Goal: Transaction & Acquisition: Purchase product/service

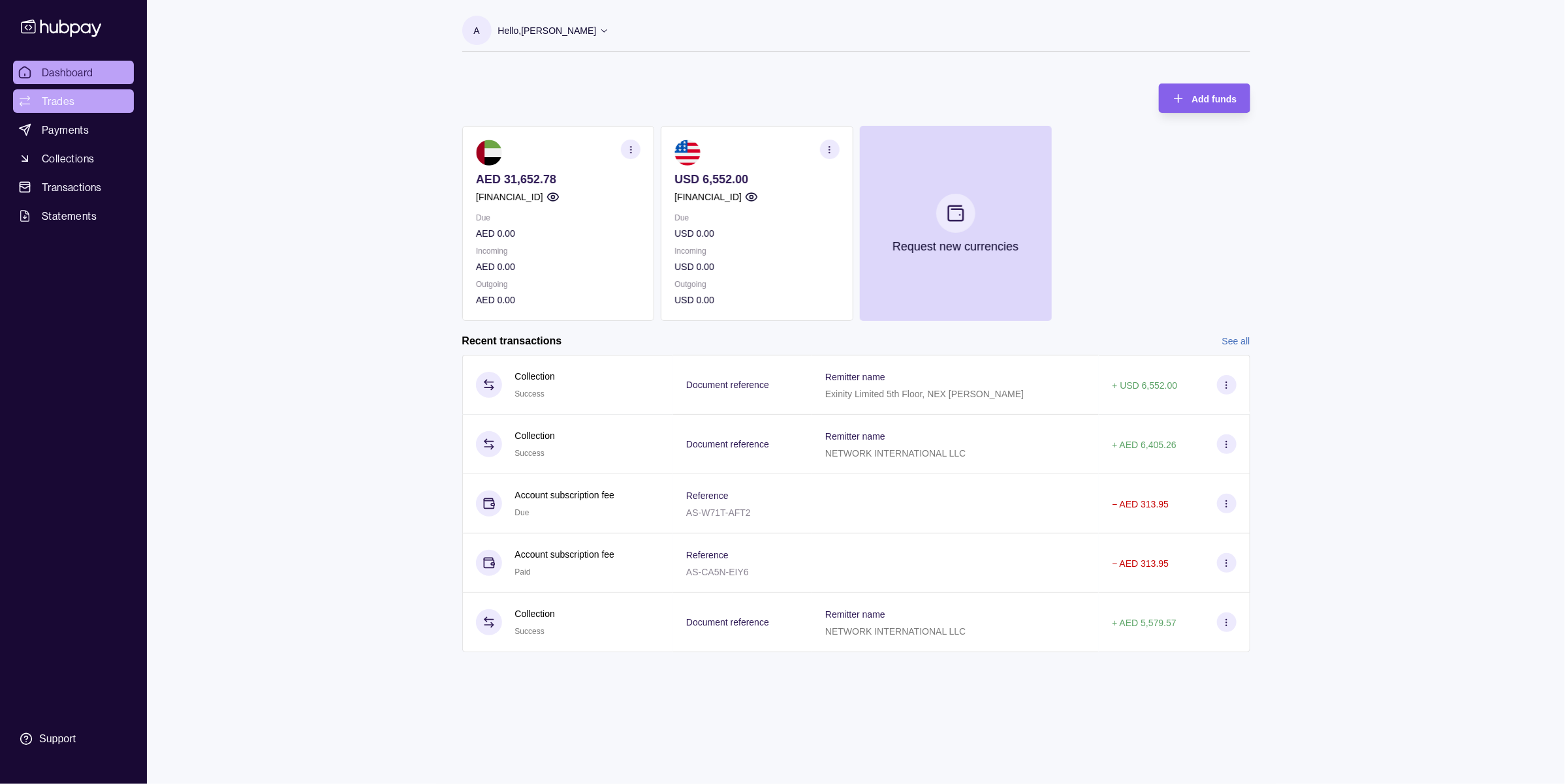
click at [73, 100] on span "Trades" at bounding box center [58, 101] width 33 height 16
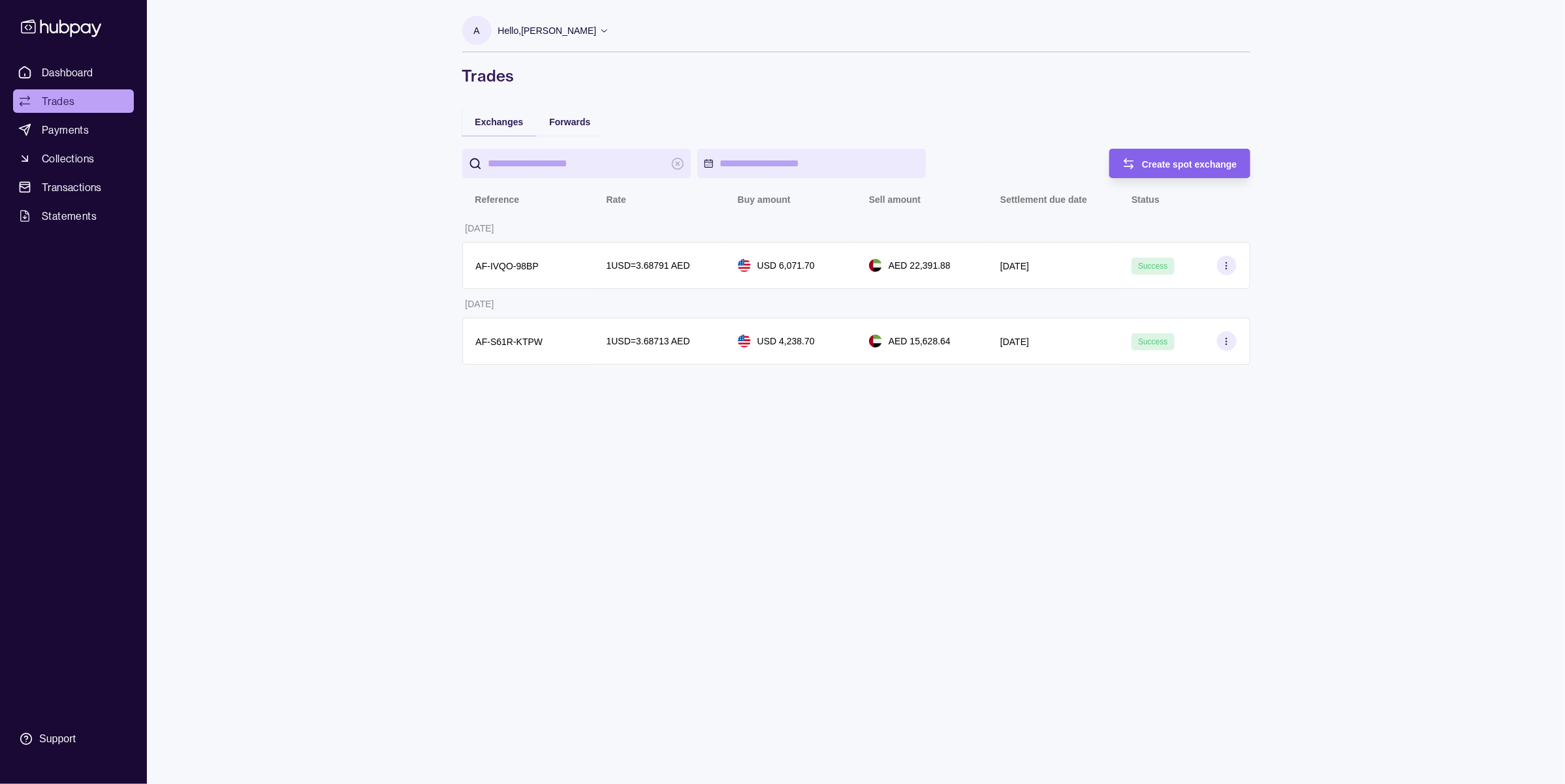
click at [568, 129] on div "Forwards" at bounding box center [569, 121] width 67 height 29
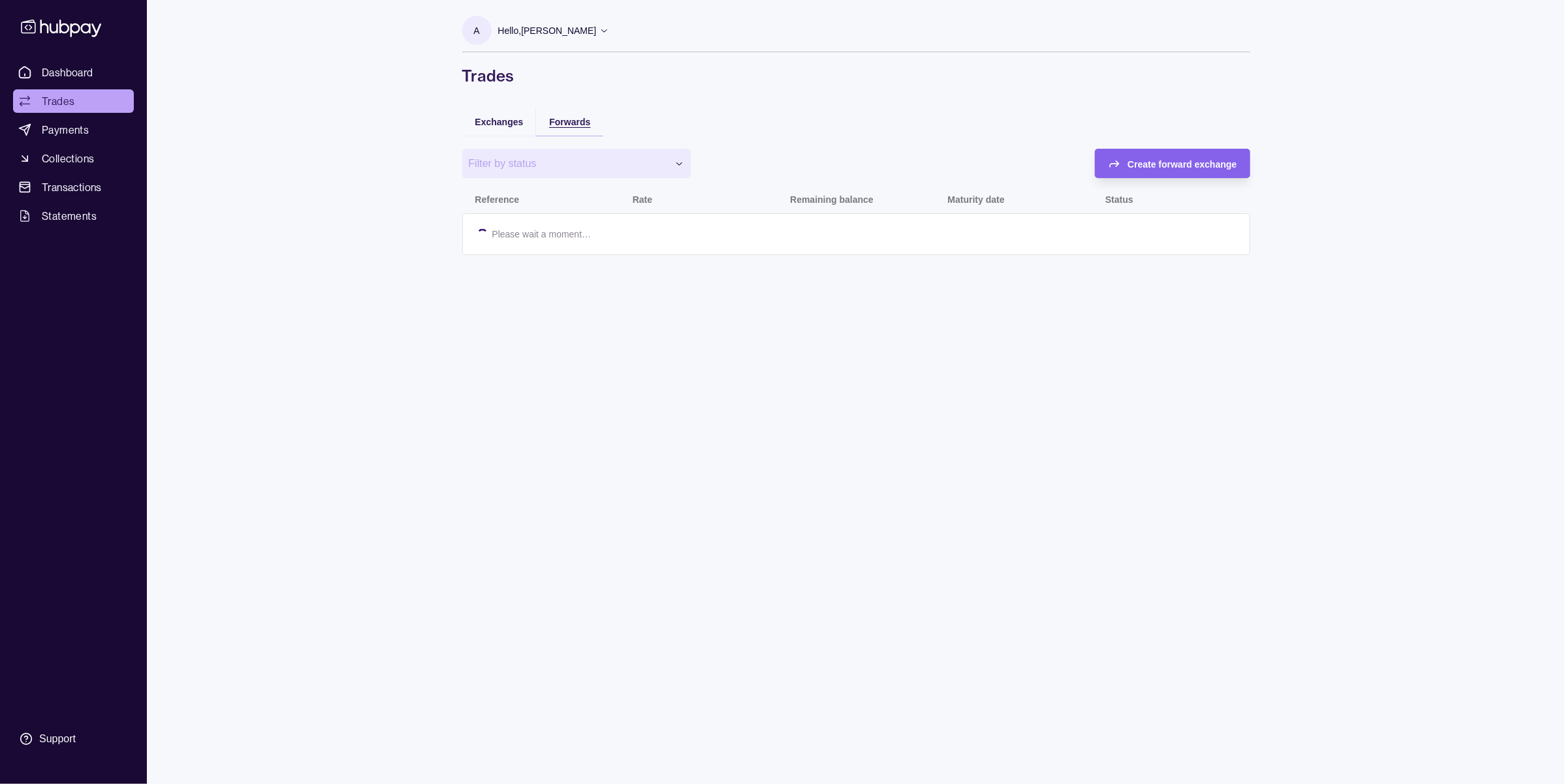
click at [570, 128] on div "Forwards" at bounding box center [570, 121] width 41 height 16
click at [506, 125] on span "Exchanges" at bounding box center [499, 122] width 48 height 11
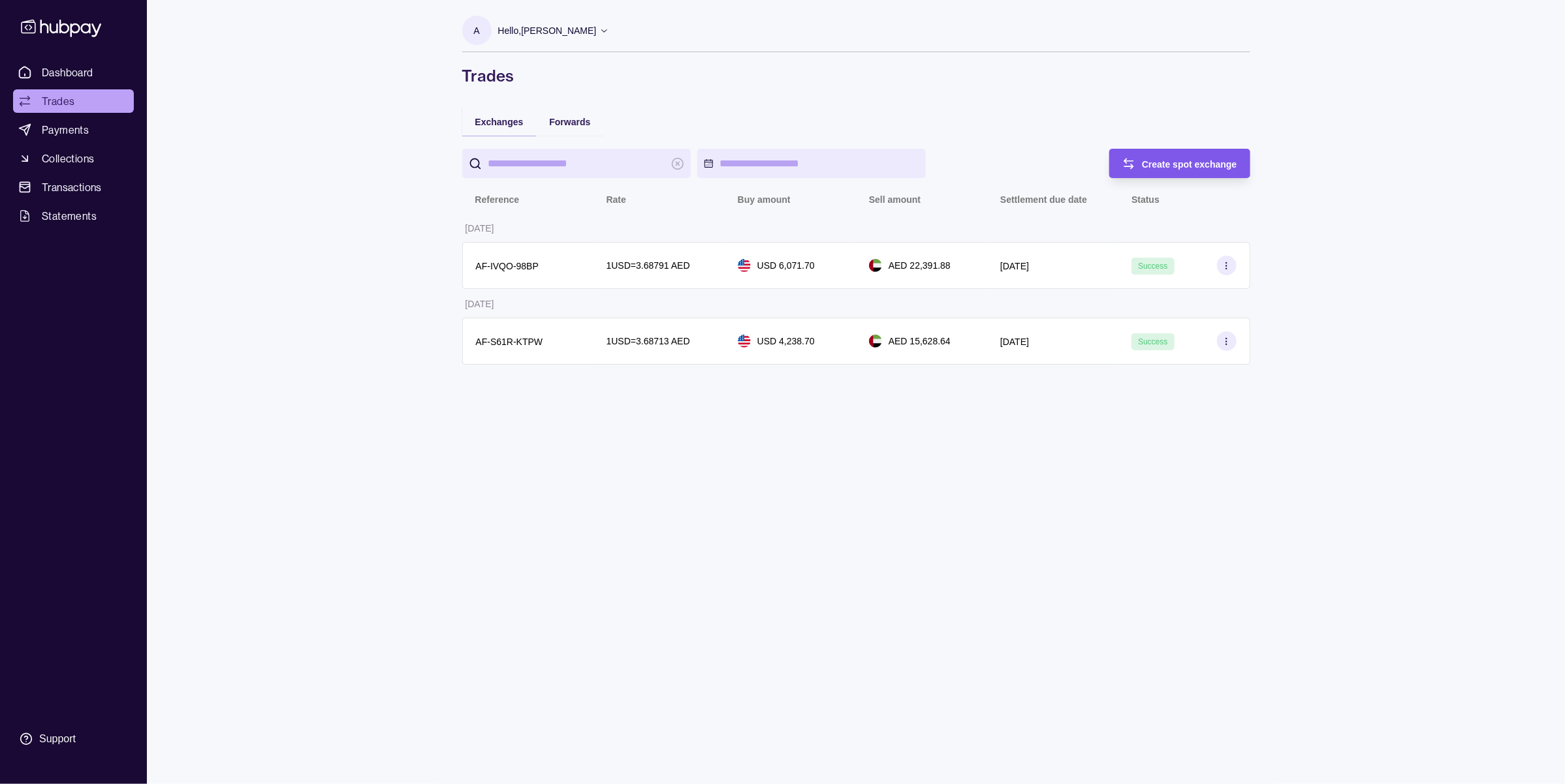
click at [1165, 163] on span "Create spot exchange" at bounding box center [1189, 165] width 95 height 11
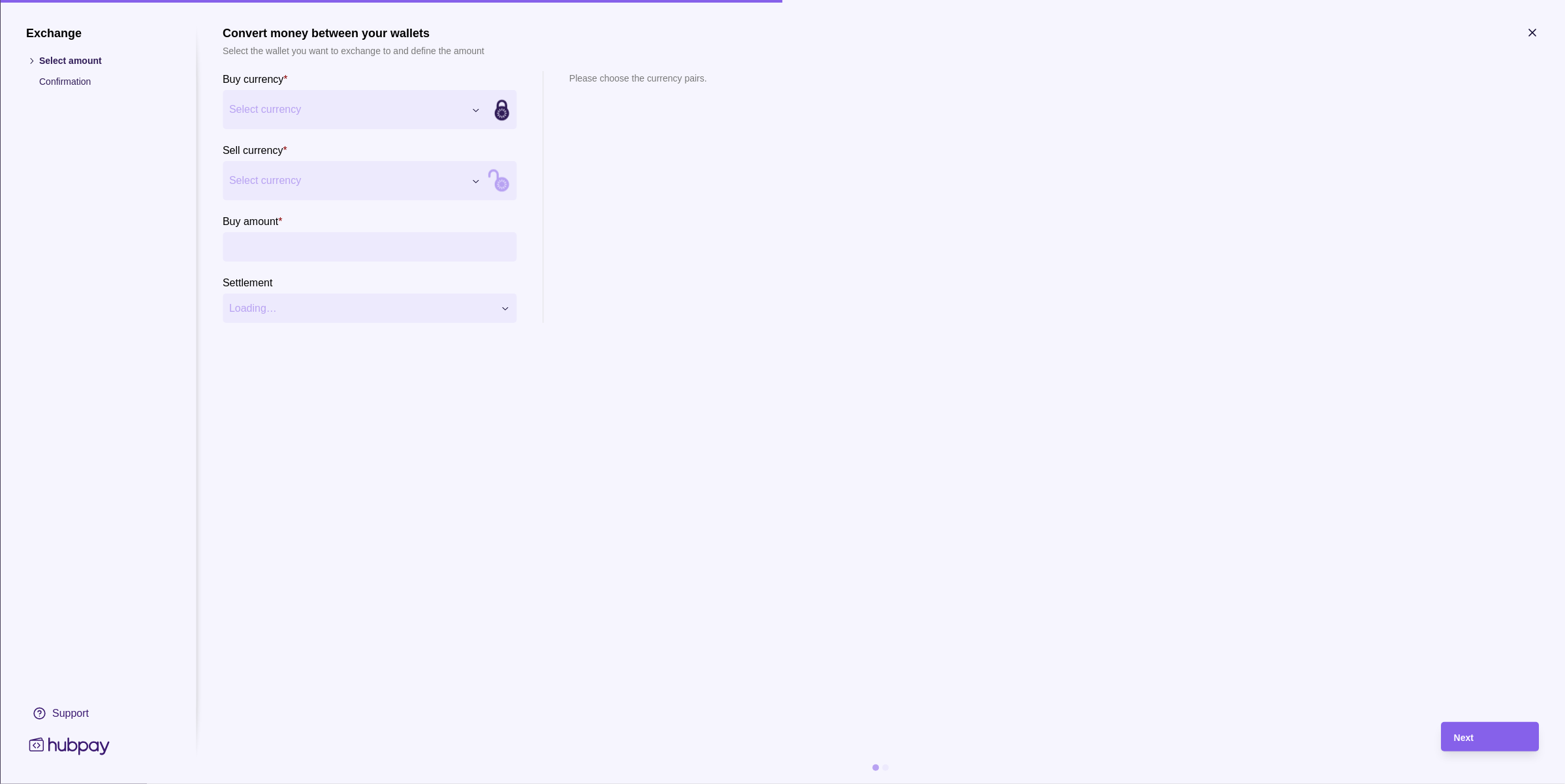
click at [293, 783] on div "Exchange Select amount Confirmation Support Convert money between your wallets …" at bounding box center [782, 784] width 1565 height 0
click at [307, 783] on div "Exchange Select amount Confirmation Support Convert money between your wallets …" at bounding box center [782, 784] width 1565 height 0
click at [319, 245] on input "Buy amount *" at bounding box center [383, 247] width 255 height 29
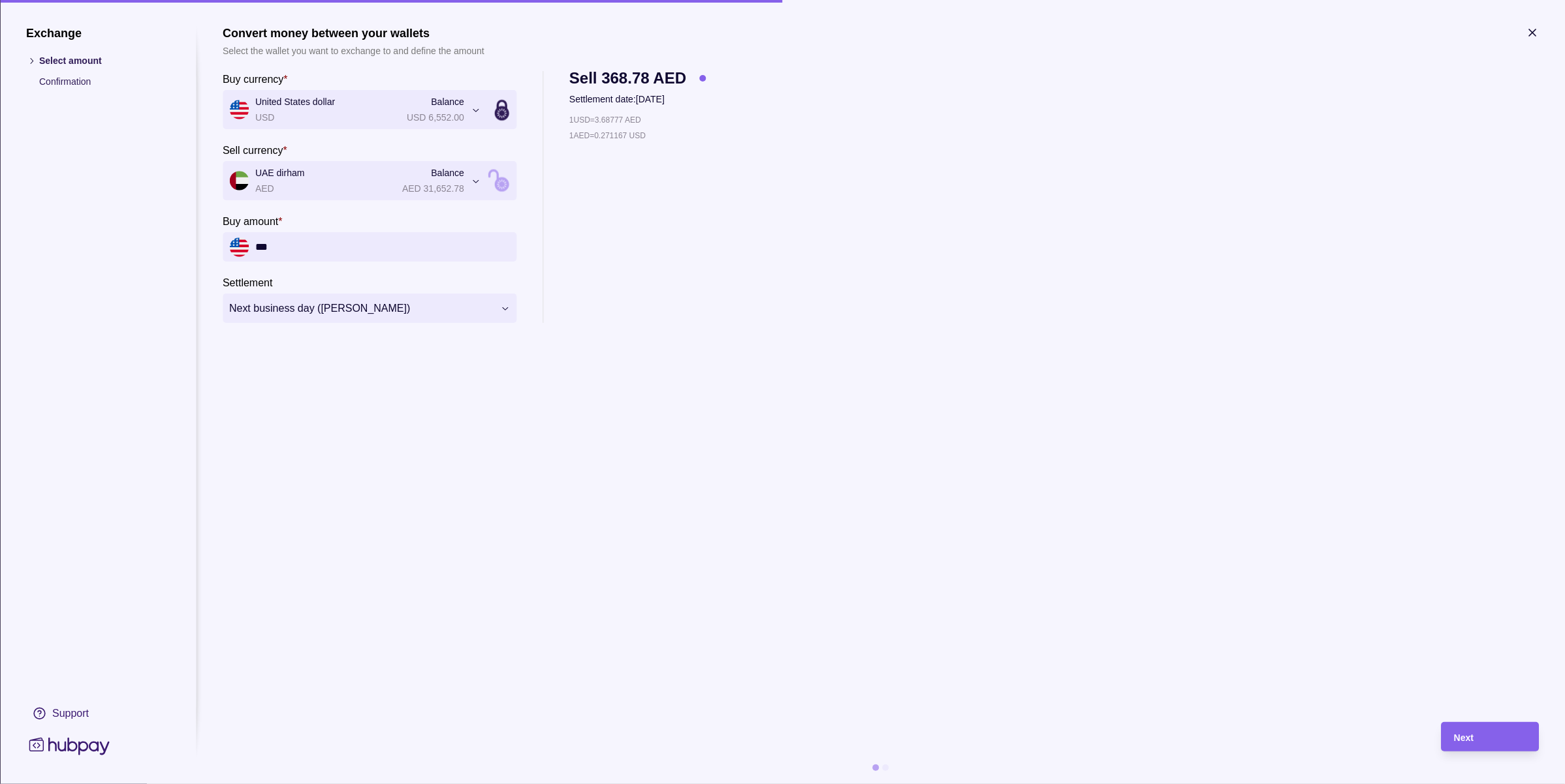
type input "***"
click at [780, 426] on section "**********" at bounding box center [880, 368] width 1316 height 683
drag, startPoint x: 652, startPoint y: 121, endPoint x: 601, endPoint y: 119, distance: 51.0
click at [601, 119] on div "1 USD = 3.68777 AED" at bounding box center [637, 120] width 137 height 15
copy p "3.68777 AED"
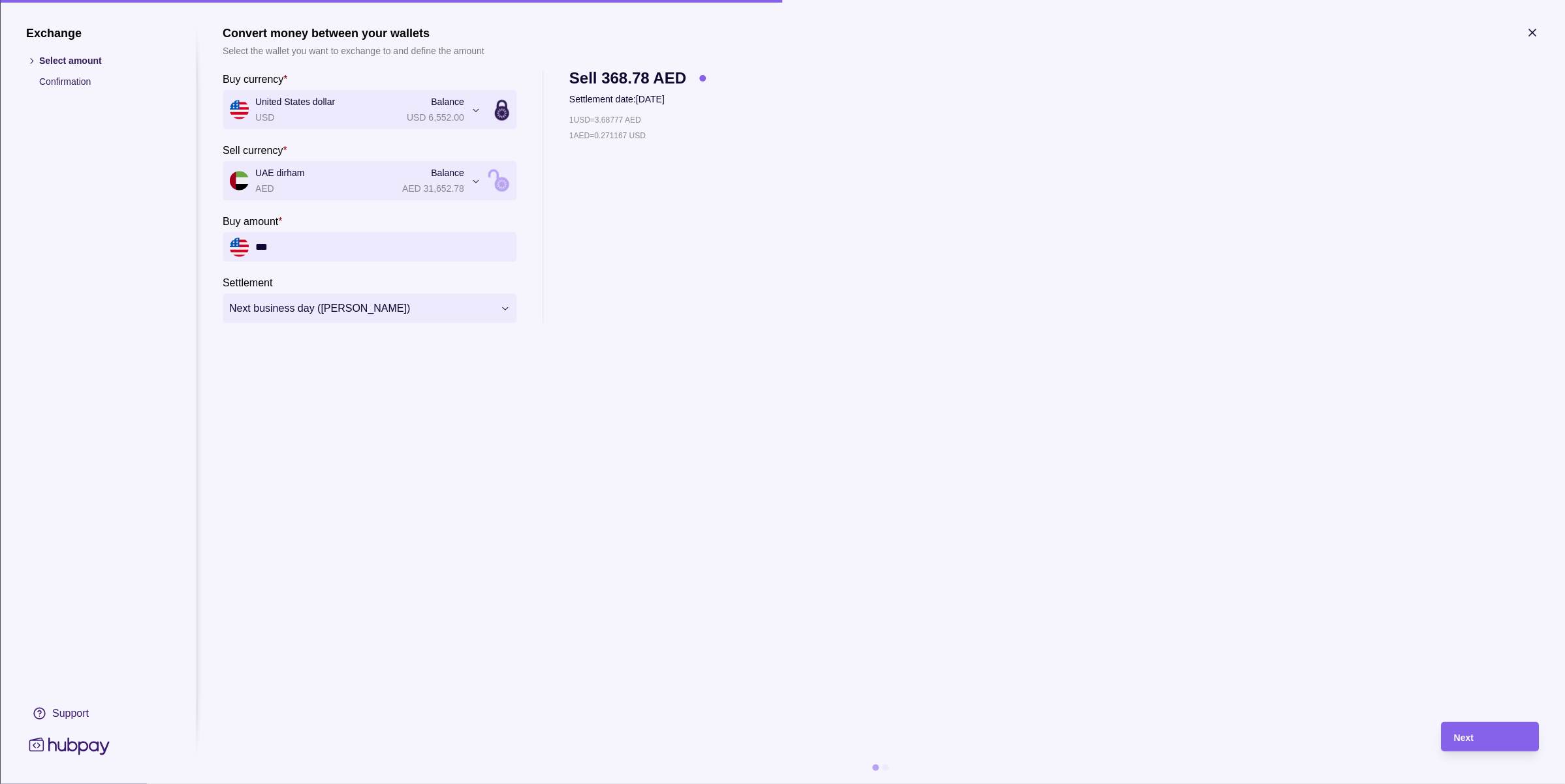
click at [1049, 317] on div "**********" at bounding box center [880, 197] width 1316 height 252
click at [1526, 35] on icon "button" at bounding box center [1532, 33] width 13 height 13
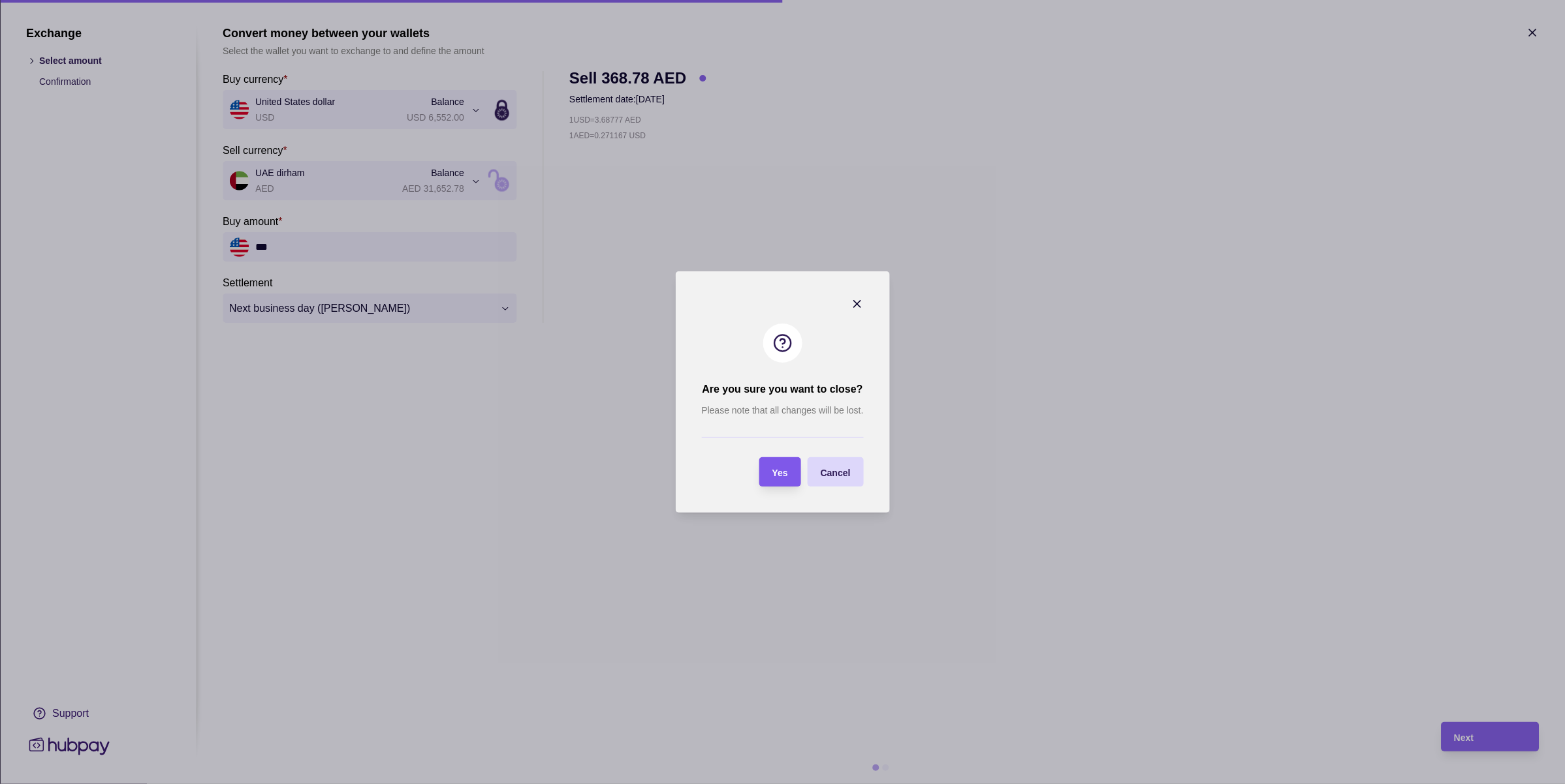
click at [771, 463] on div "Yes" at bounding box center [770, 472] width 35 height 29
